Goal: Find specific page/section: Find specific page/section

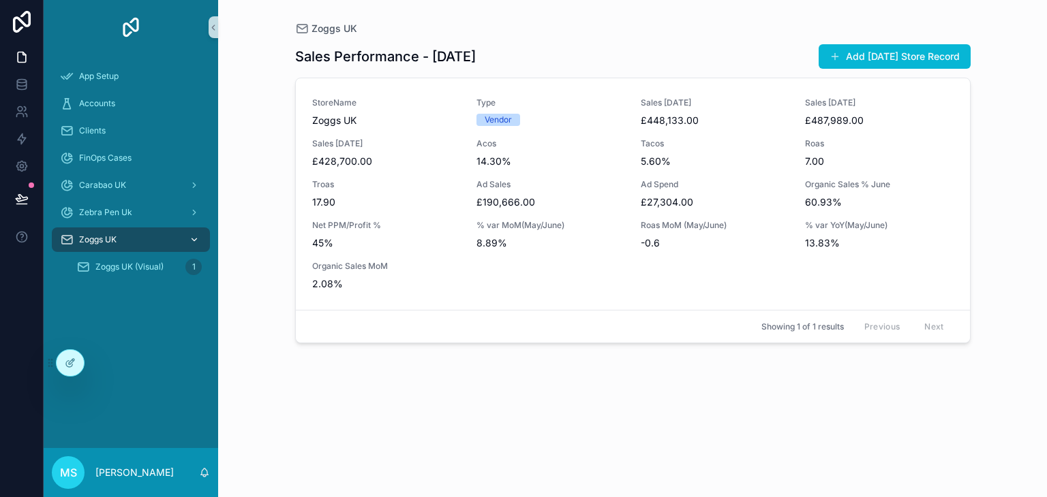
click at [194, 238] on icon "scrollable content" at bounding box center [194, 240] width 10 height 10
click at [144, 268] on span "Zoggs UK (Visual)" at bounding box center [129, 267] width 68 height 11
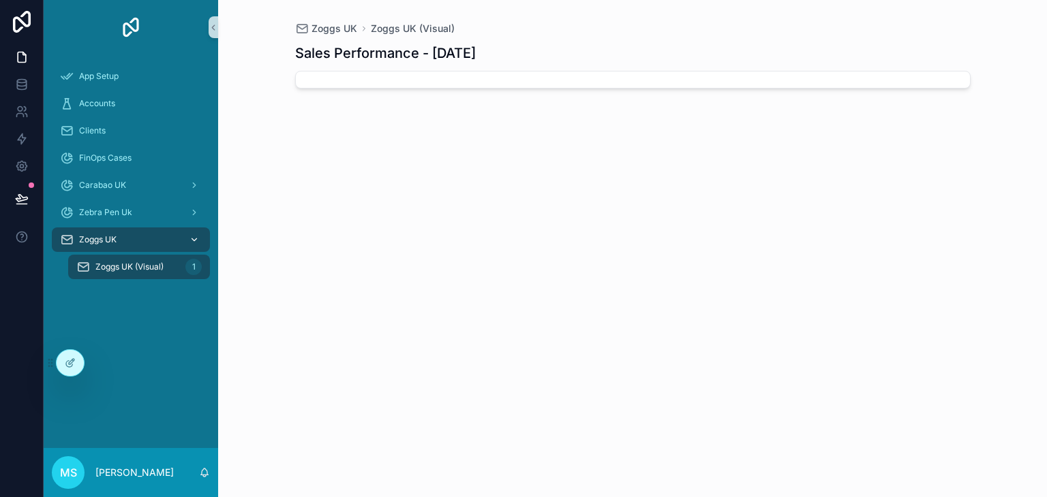
click at [194, 238] on icon "scrollable content" at bounding box center [194, 240] width 10 height 10
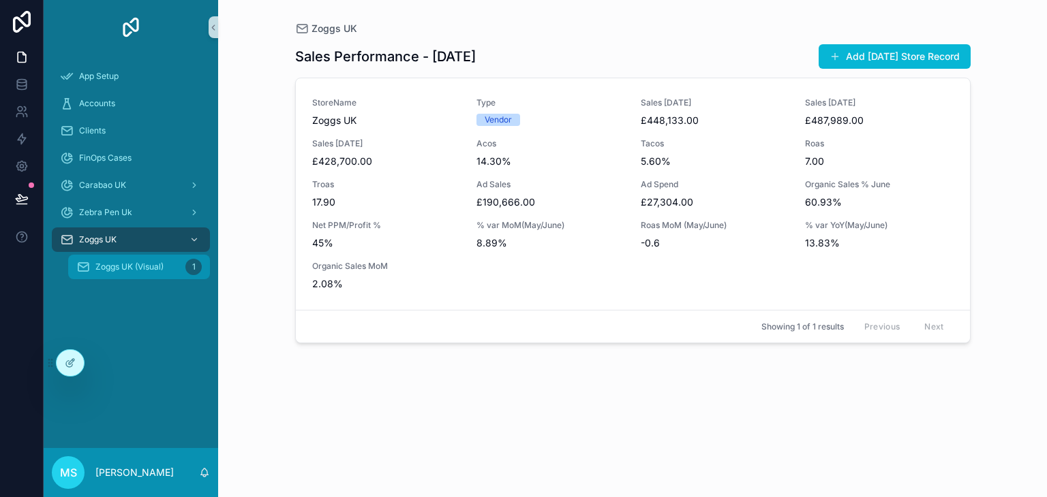
click at [155, 268] on span "Zoggs UK (Visual)" at bounding box center [129, 267] width 68 height 11
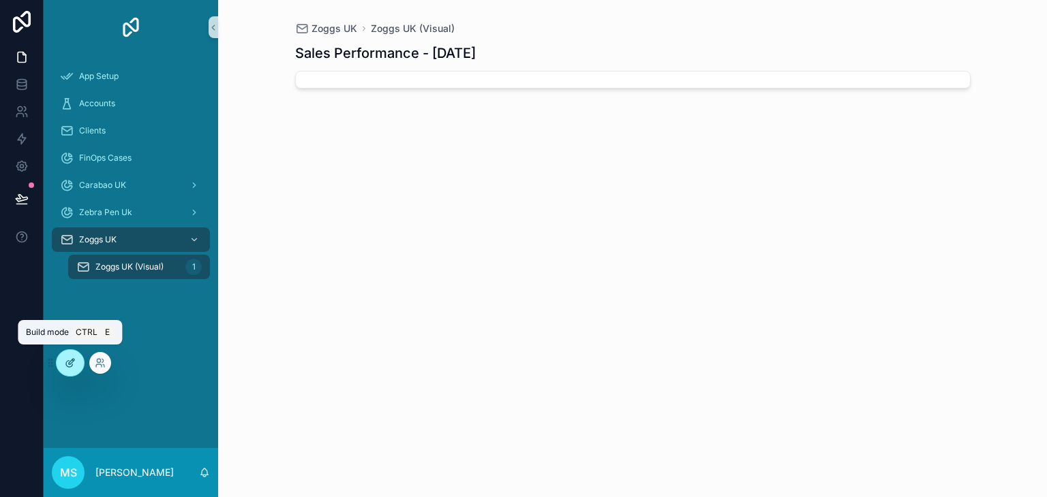
click at [66, 365] on icon at bounding box center [69, 364] width 6 height 6
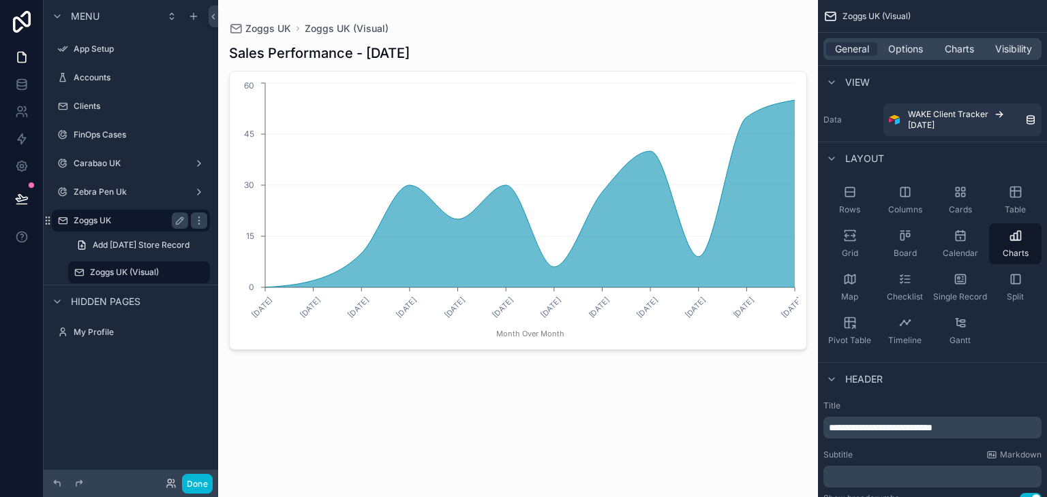
click at [136, 225] on label "Zoggs UK" at bounding box center [128, 220] width 109 height 11
